Goal: Find contact information: Find contact information

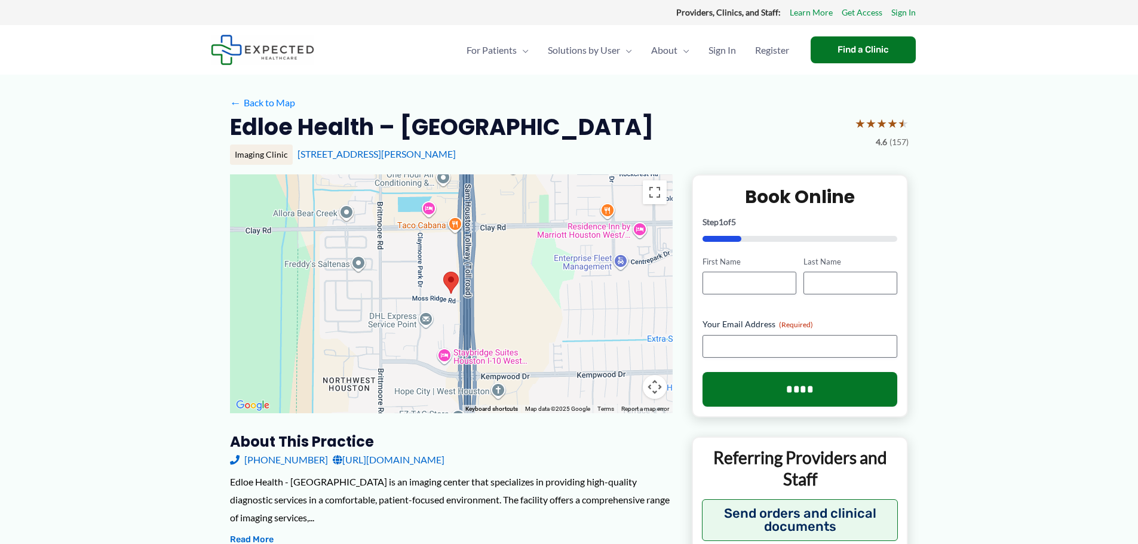
click at [393, 459] on link "[URL][DOMAIN_NAME]" at bounding box center [389, 460] width 112 height 18
click at [272, 47] on img at bounding box center [262, 50] width 103 height 30
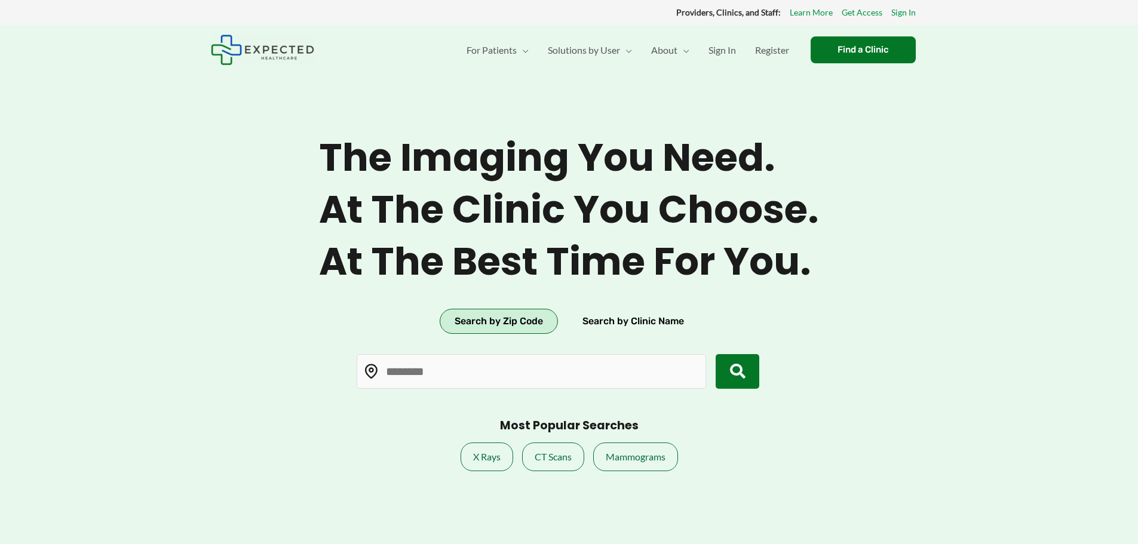
type input "*****"
